Goal: Information Seeking & Learning: Learn about a topic

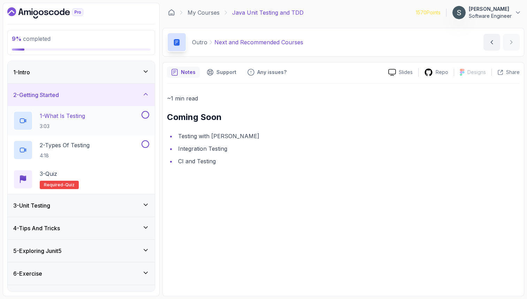
click at [121, 116] on div "1 - What Is Testing 3:03" at bounding box center [76, 121] width 127 height 20
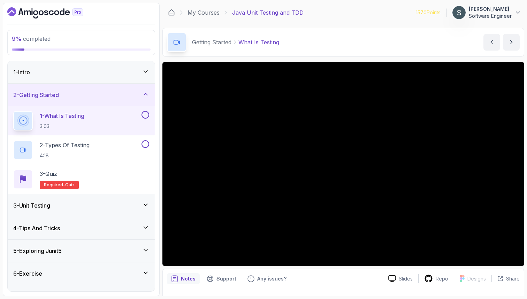
click at [145, 112] on button at bounding box center [146, 115] width 8 height 8
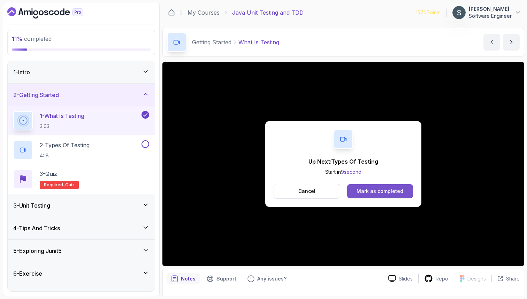
click at [399, 193] on div "Mark as completed" at bounding box center [380, 191] width 47 height 7
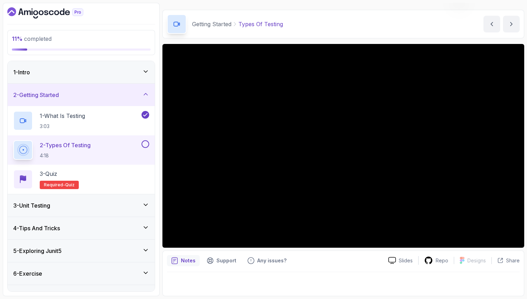
scroll to position [18, 0]
